Goal: Transaction & Acquisition: Purchase product/service

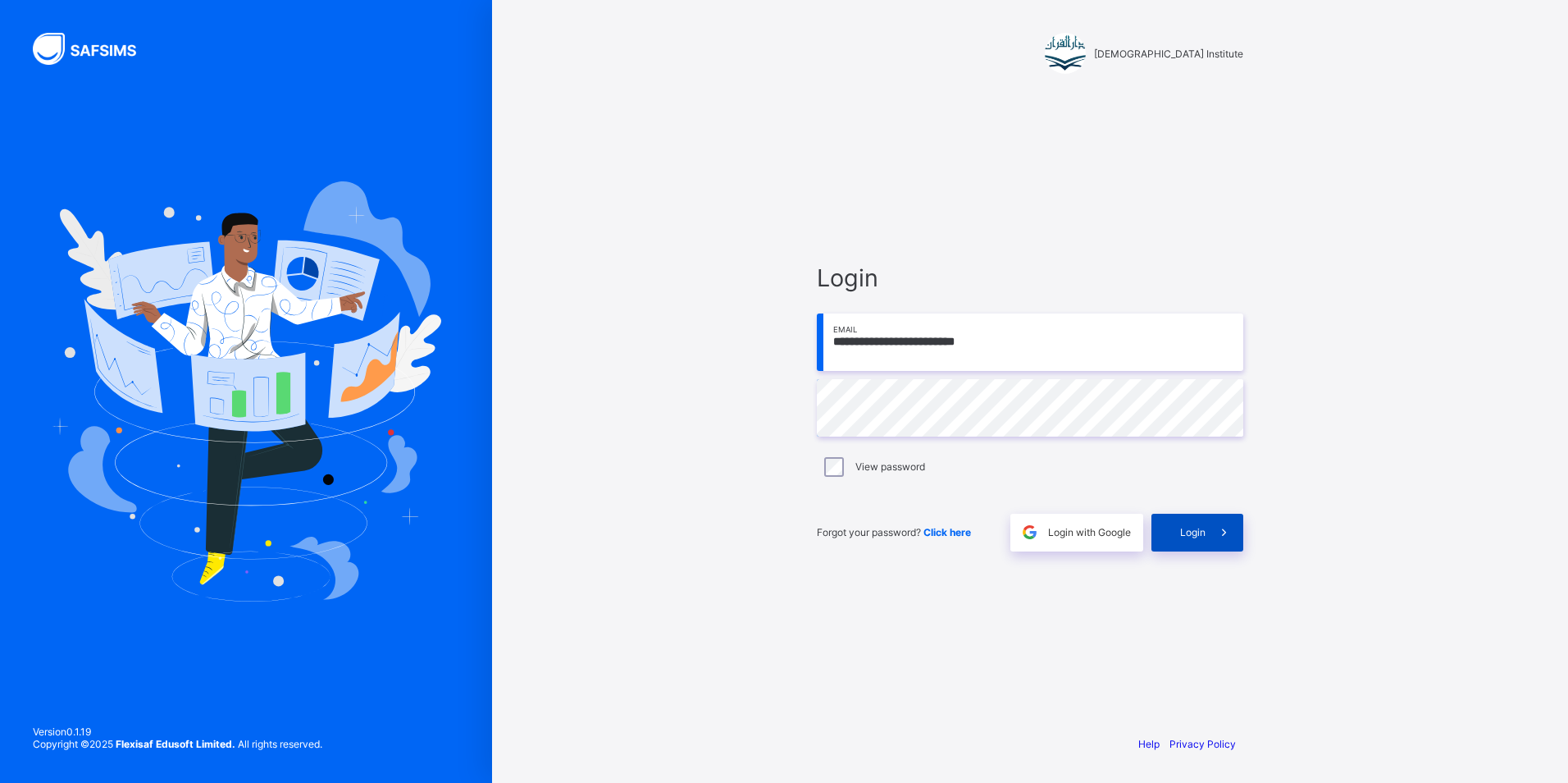
click at [1204, 528] on span "Login" at bounding box center [1192, 531] width 25 height 13
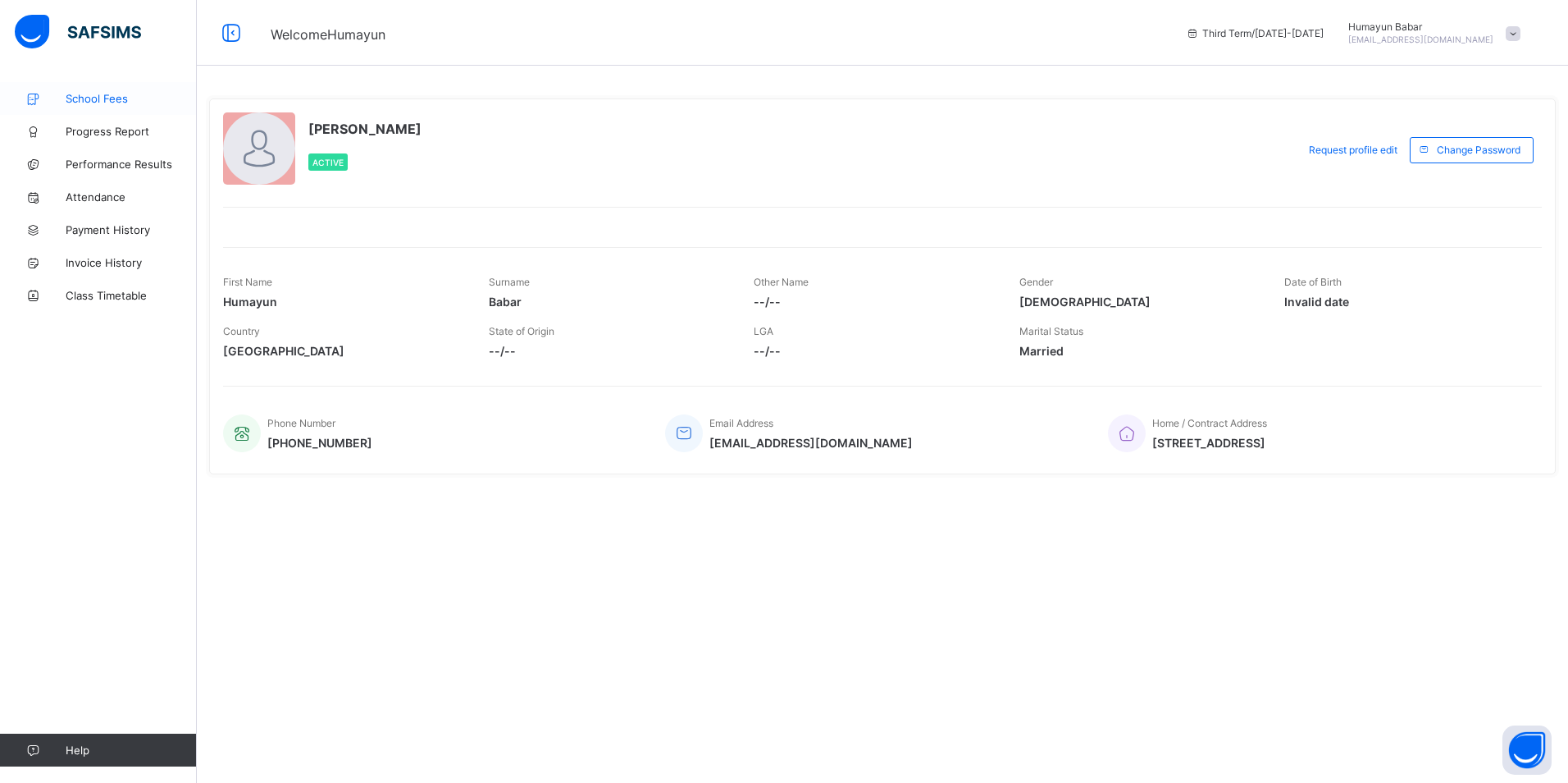
click at [102, 103] on span "School Fees" at bounding box center [131, 99] width 131 height 14
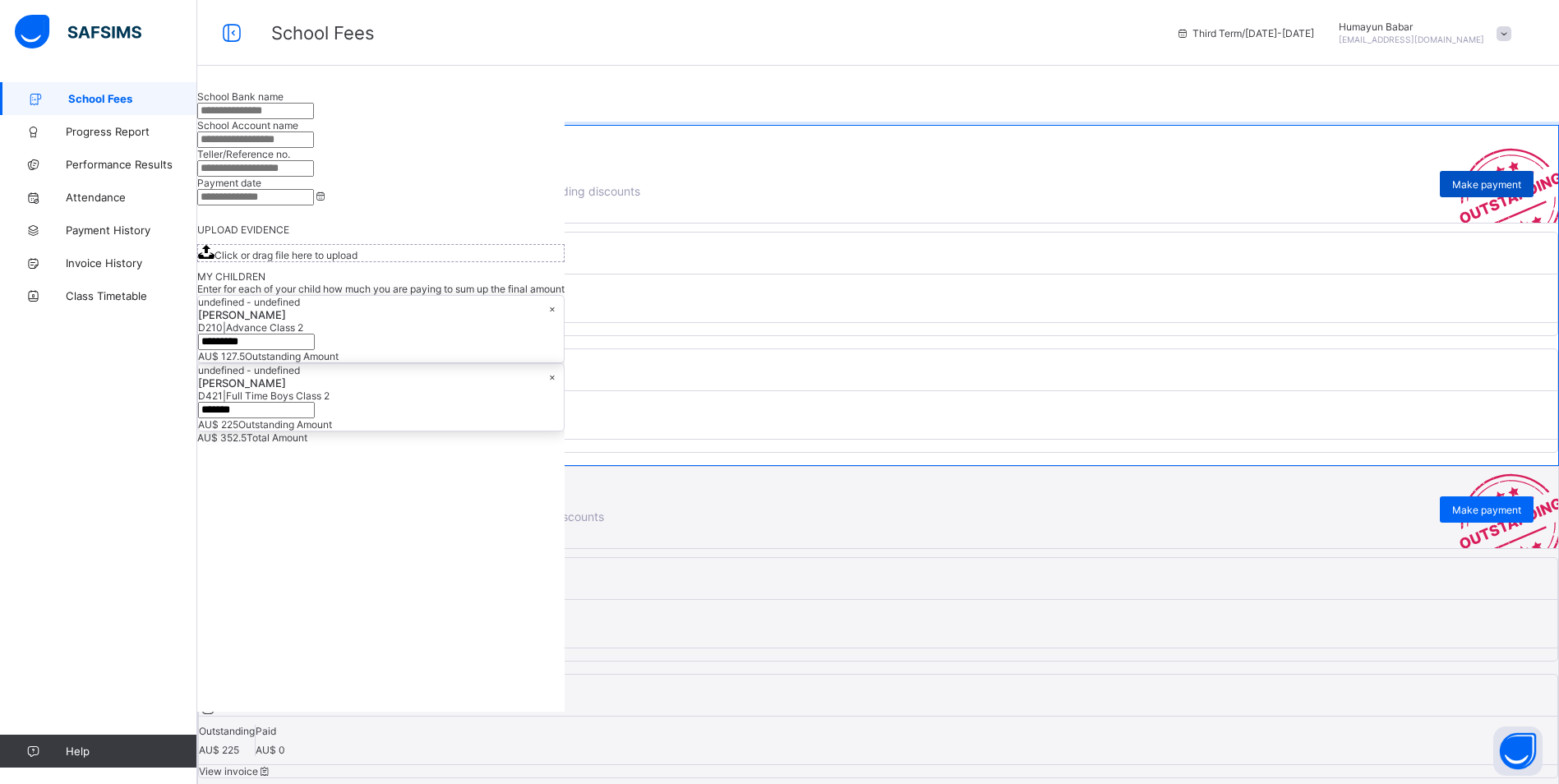
click at [1452, 191] on span "Make payment" at bounding box center [1486, 184] width 69 height 13
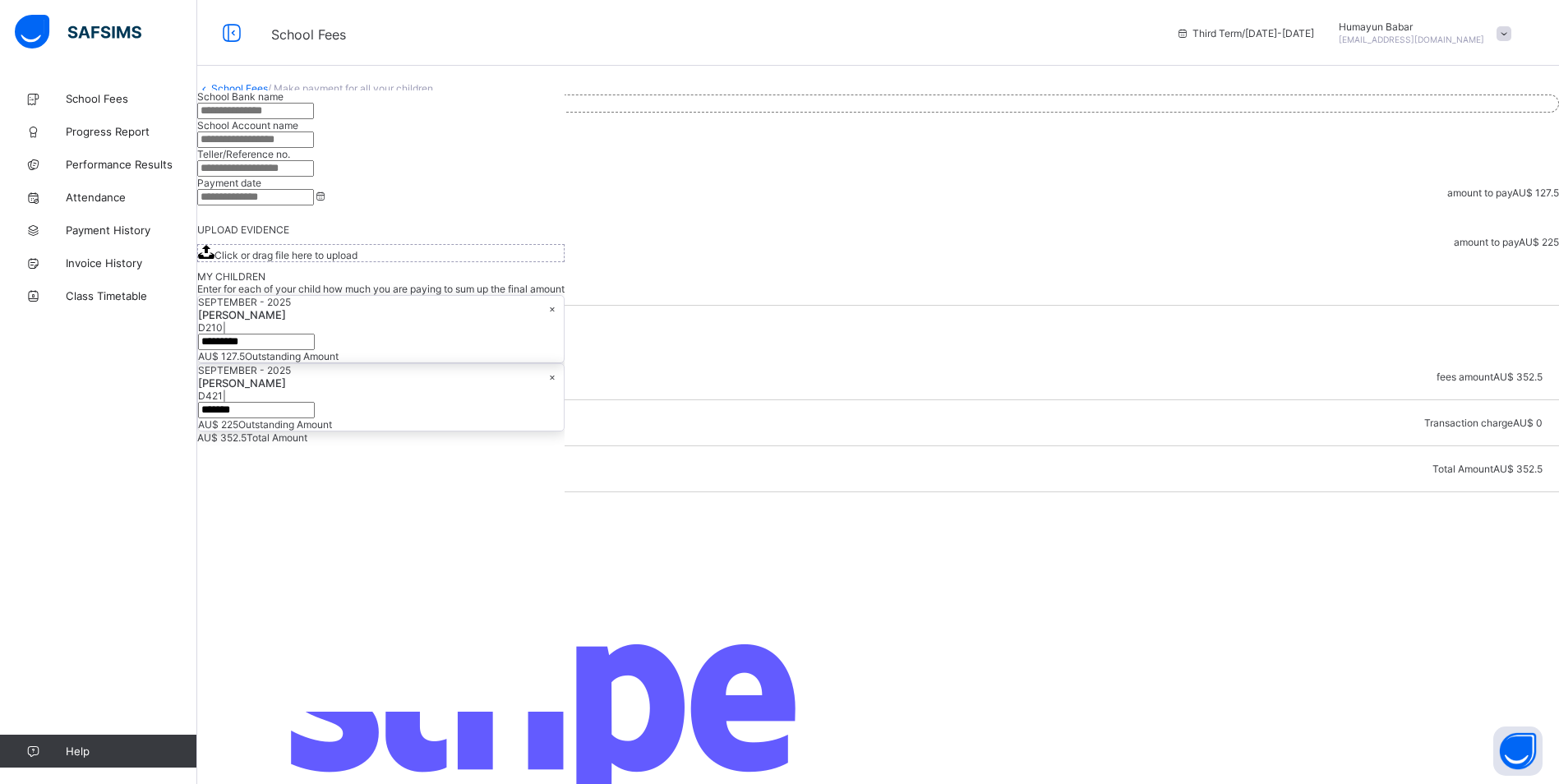
click at [228, 549] on icon at bounding box center [221, 542] width 14 height 13
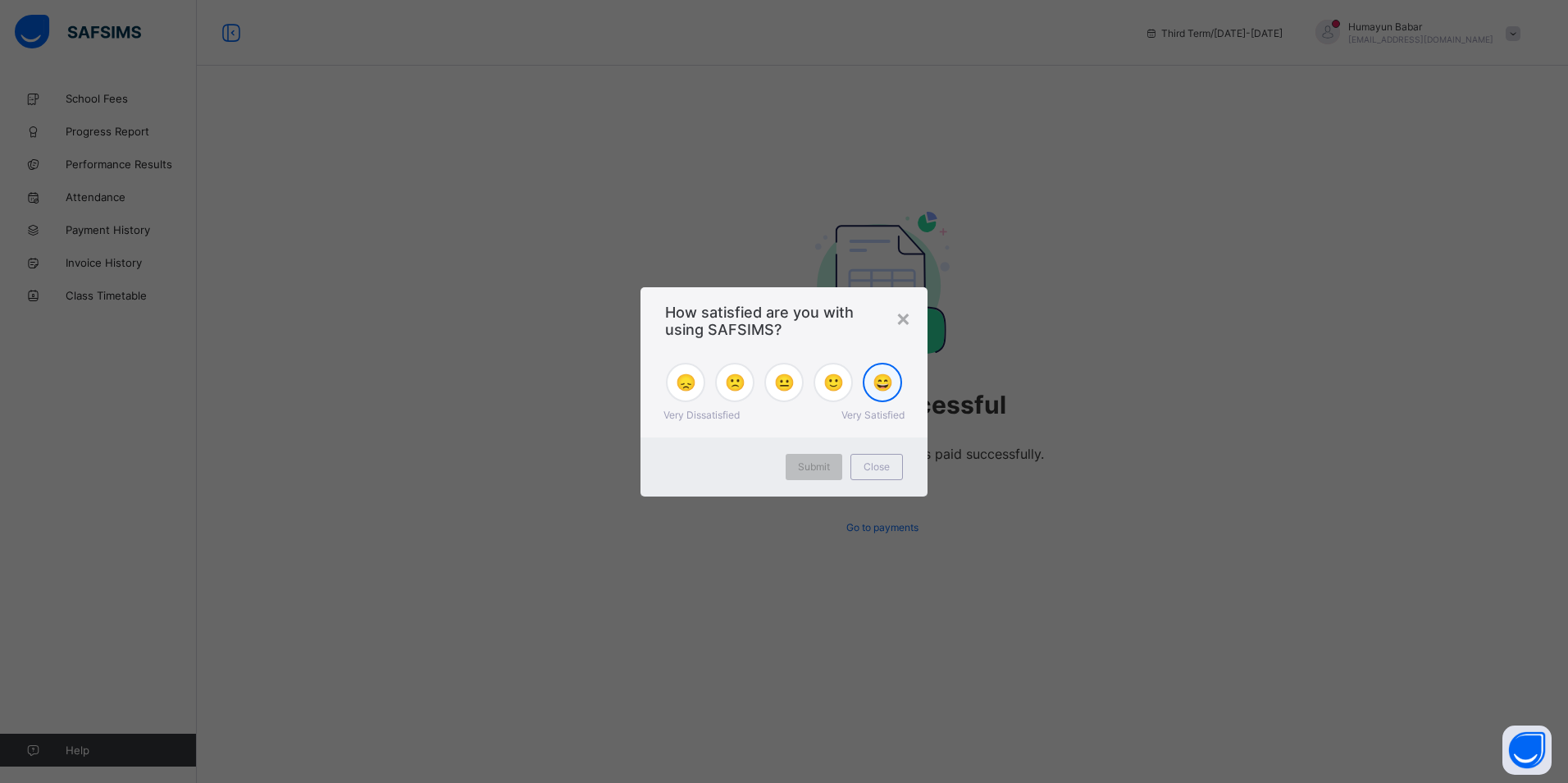
click at [879, 389] on span "😄" at bounding box center [882, 382] width 20 height 19
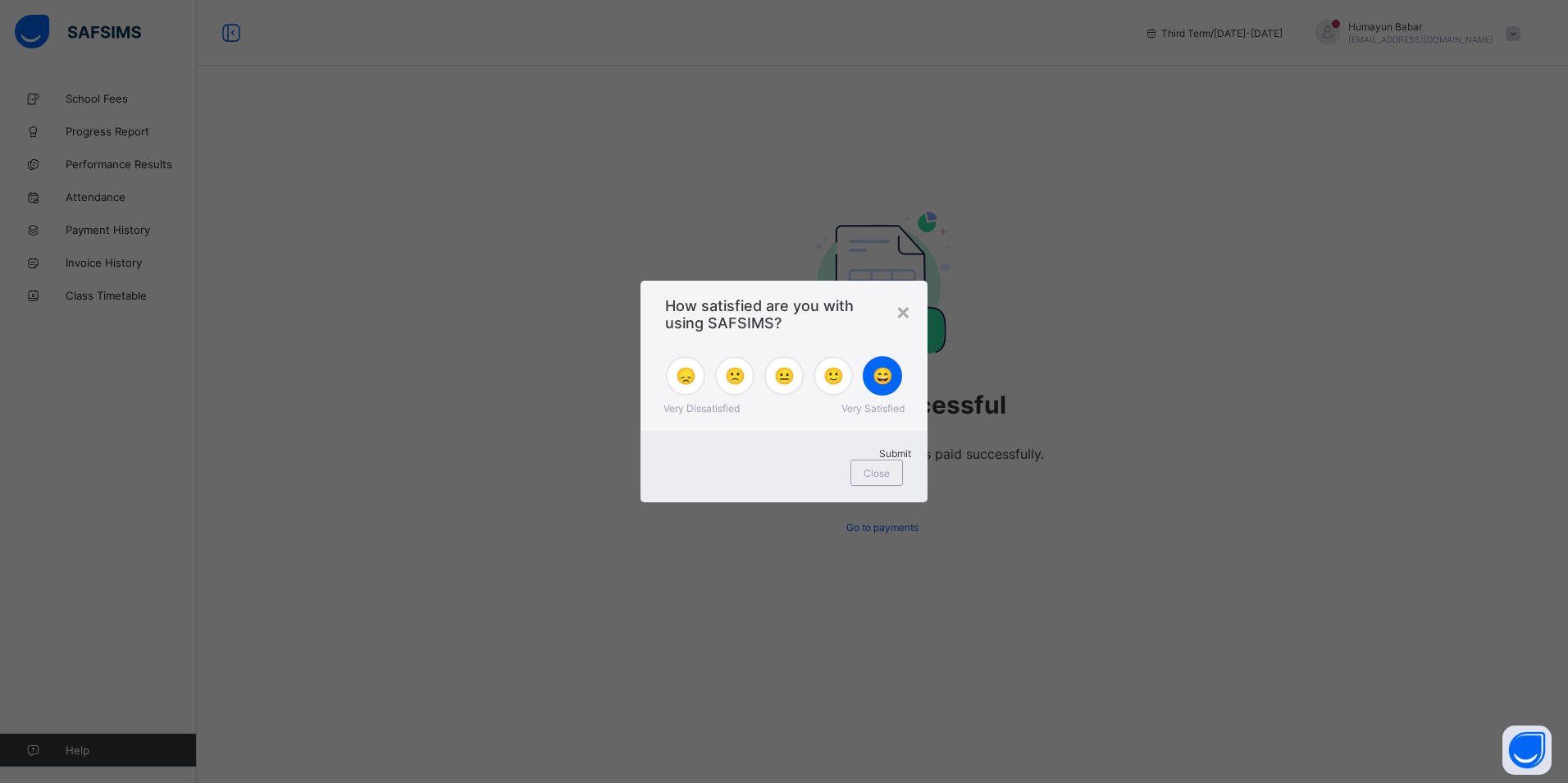
click at [799, 460] on div "Submit" at bounding box center [784, 453] width 254 height 13
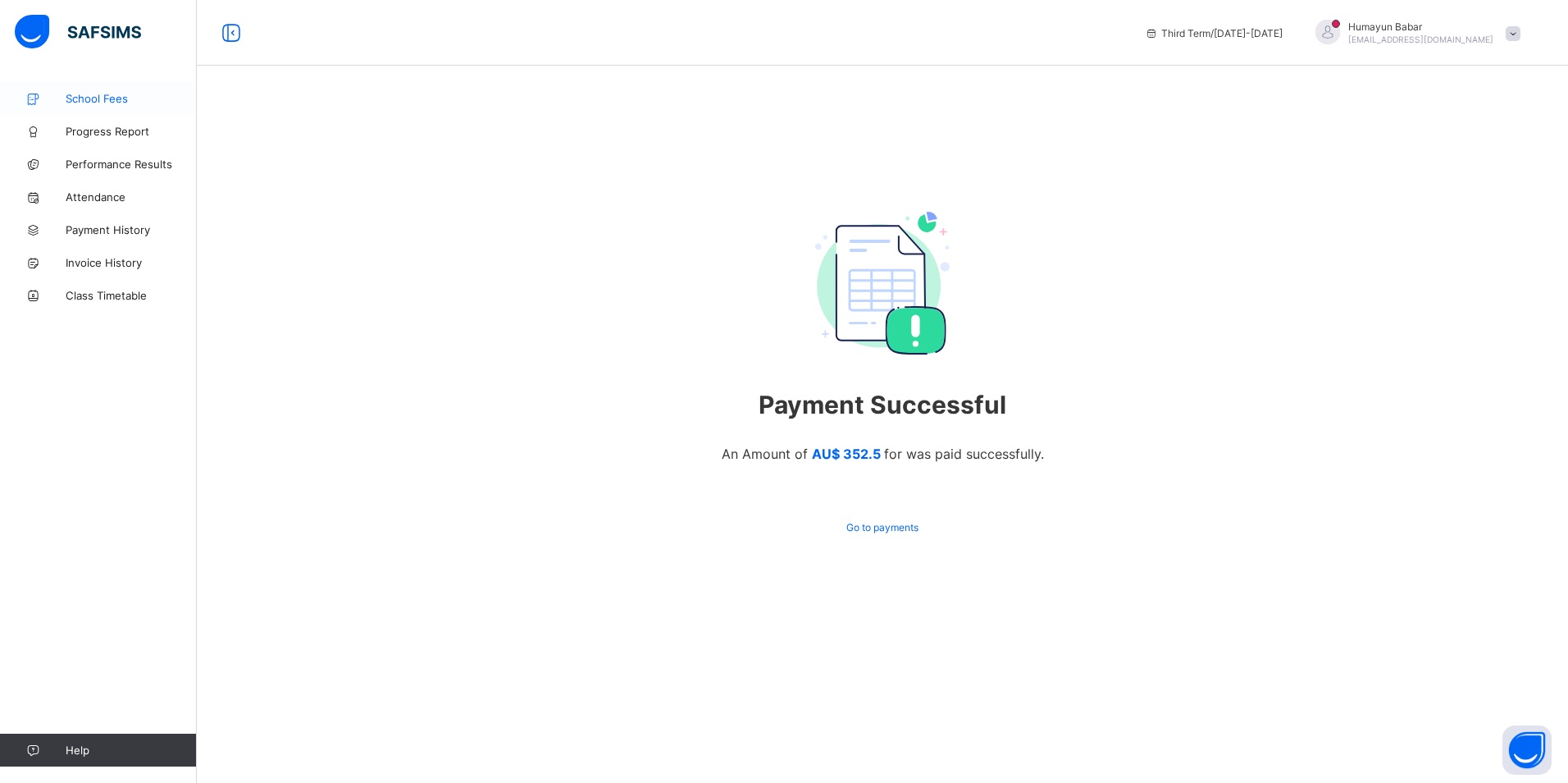
click at [105, 99] on span "School Fees" at bounding box center [131, 99] width 131 height 14
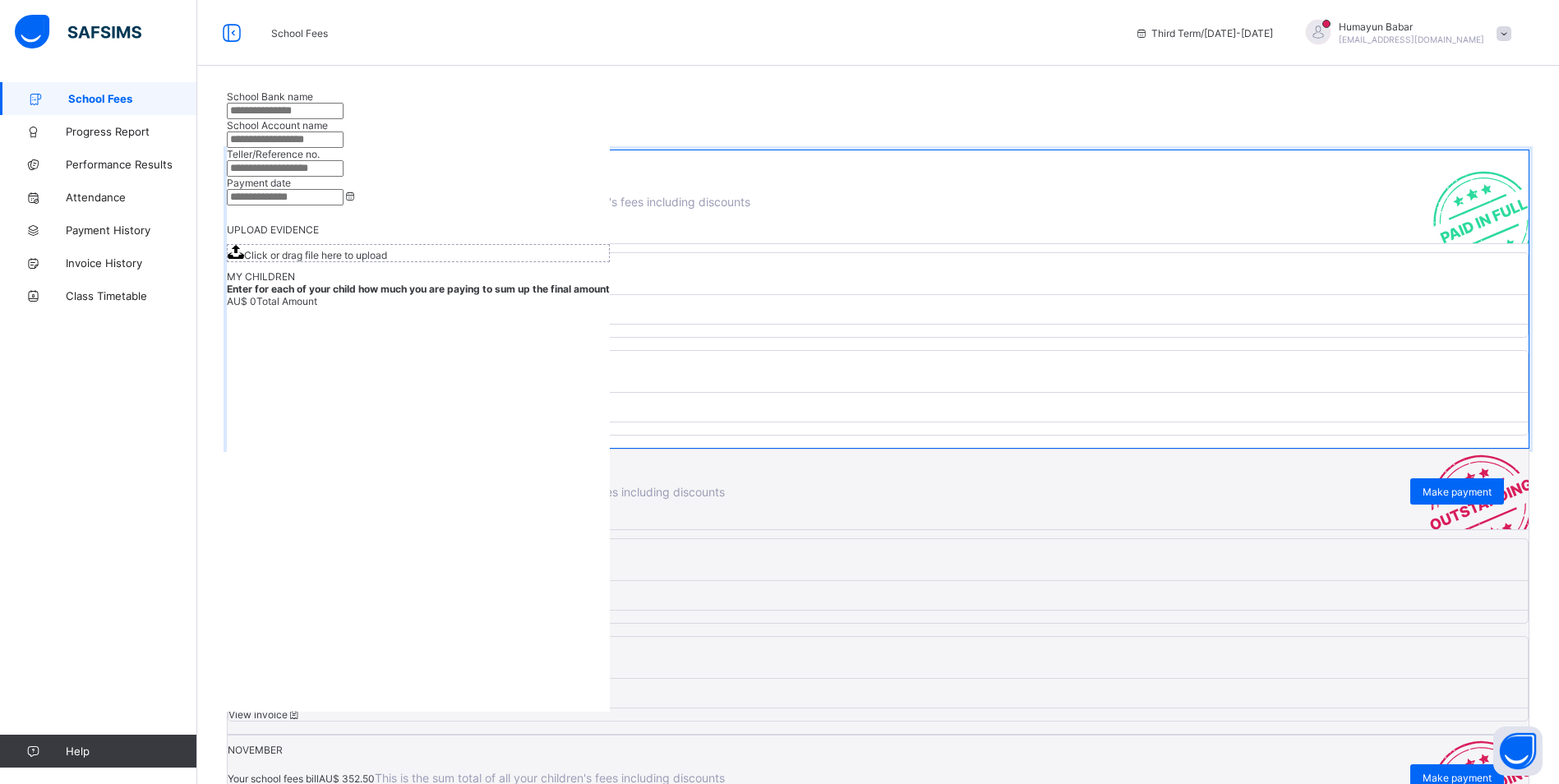
click at [853, 478] on div "OCTOBER" at bounding box center [878, 464] width 1301 height 29
